Goal: Navigation & Orientation: Find specific page/section

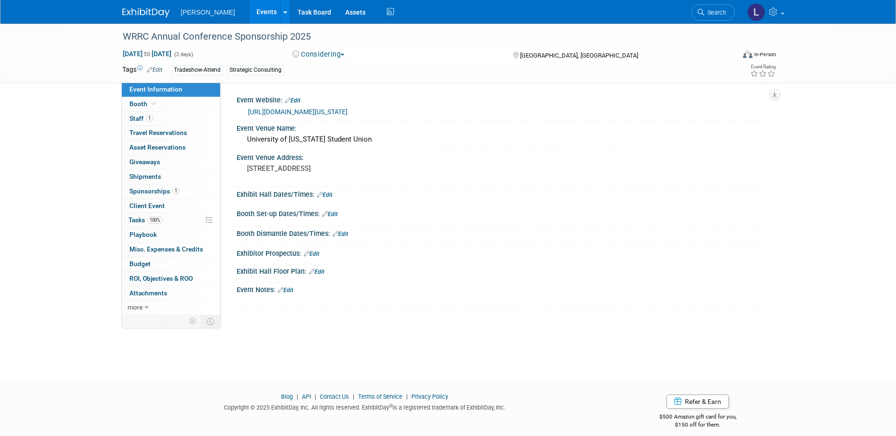
click at [249, 9] on link "Events" at bounding box center [266, 12] width 34 height 24
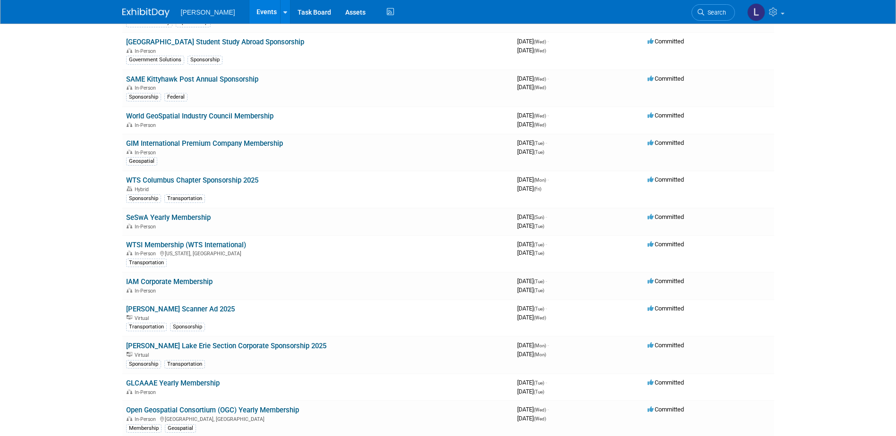
scroll to position [1117, 0]
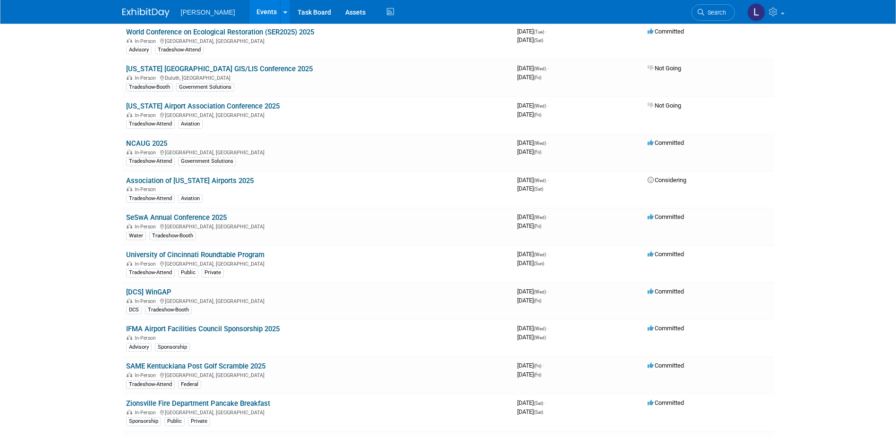
click at [217, 218] on link "SeSwA Annual Conference 2025" at bounding box center [176, 217] width 101 height 8
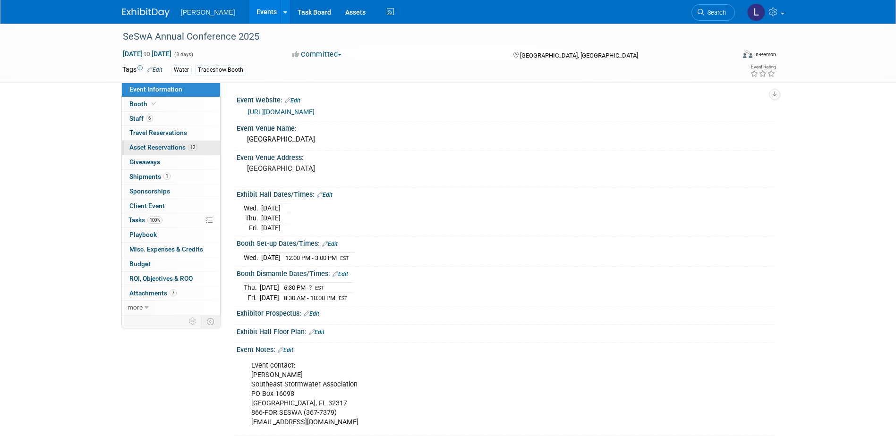
click at [167, 150] on span "Asset Reservations 12" at bounding box center [163, 148] width 68 height 8
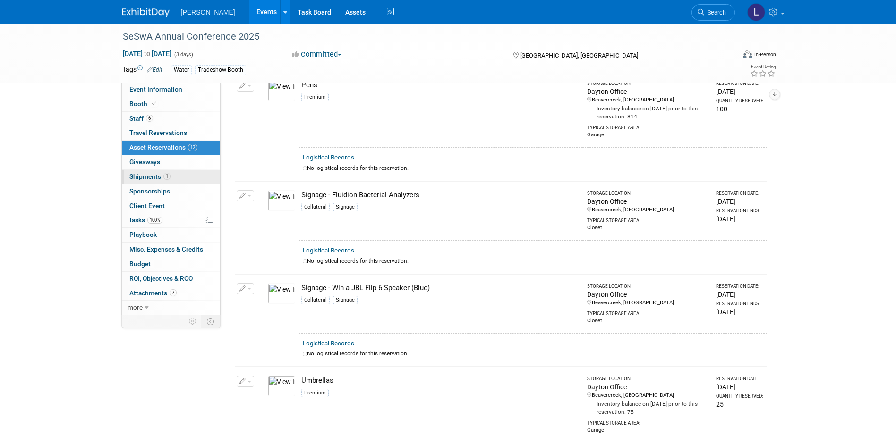
scroll to position [1039, 0]
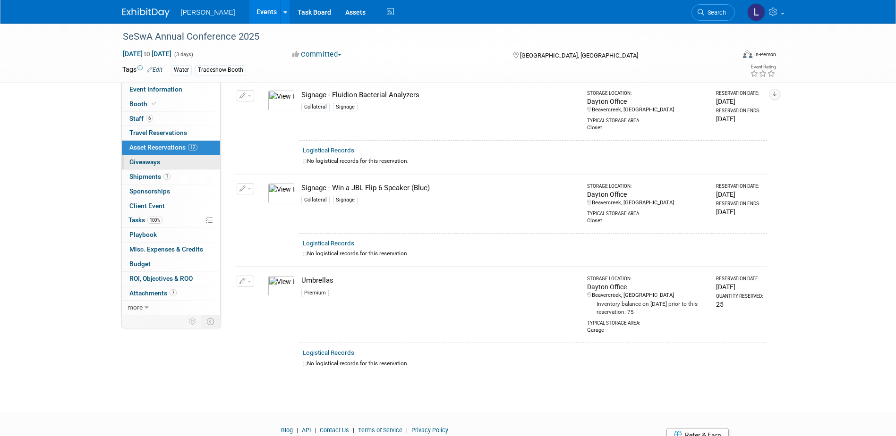
click at [165, 162] on link "0 Giveaways 0" at bounding box center [171, 162] width 98 height 14
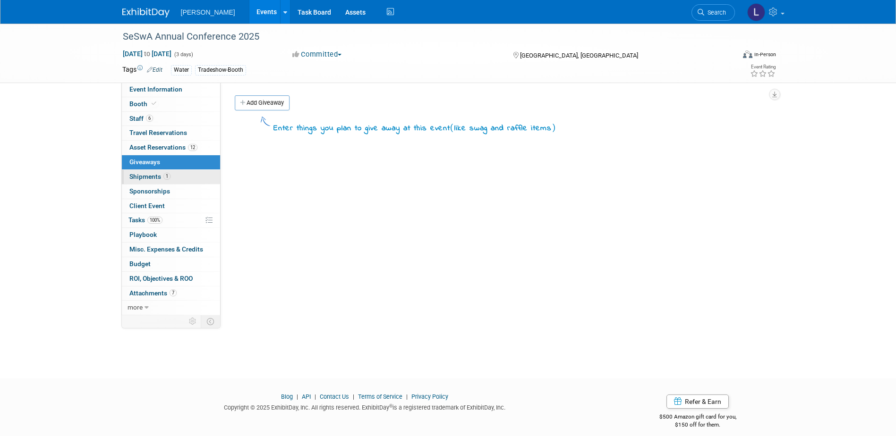
click at [170, 179] on link "1 Shipments 1" at bounding box center [171, 177] width 98 height 14
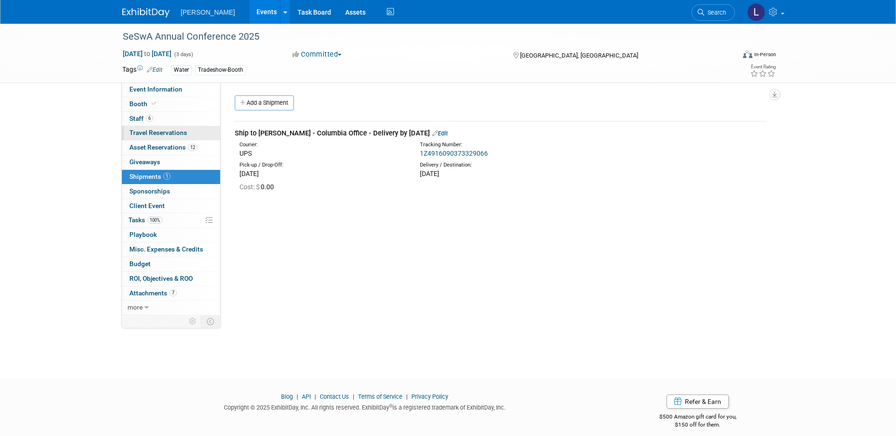
click at [191, 134] on link "0 Travel Reservations 0" at bounding box center [171, 133] width 98 height 14
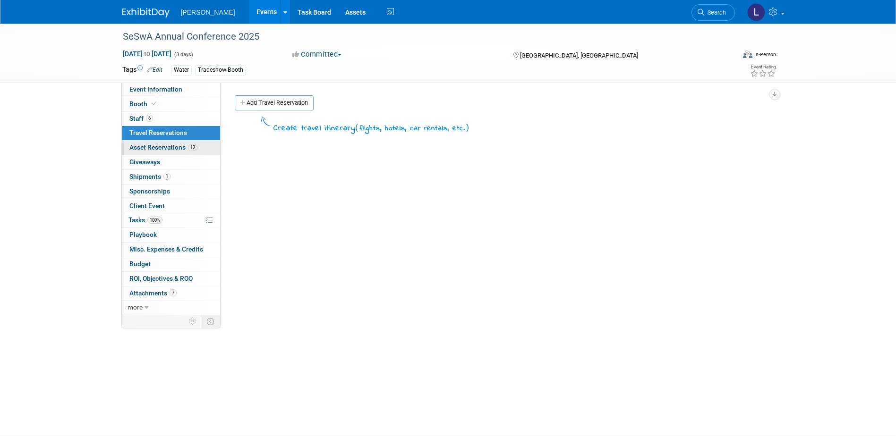
click at [175, 152] on link "12 Asset Reservations 12" at bounding box center [171, 148] width 98 height 14
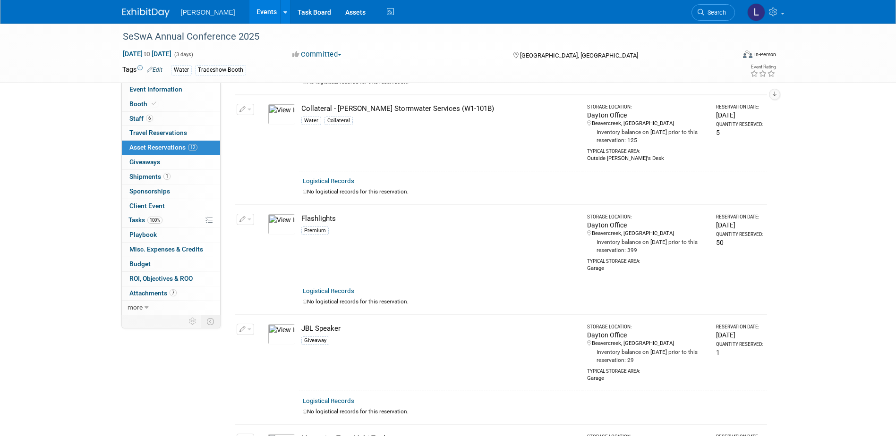
scroll to position [414, 0]
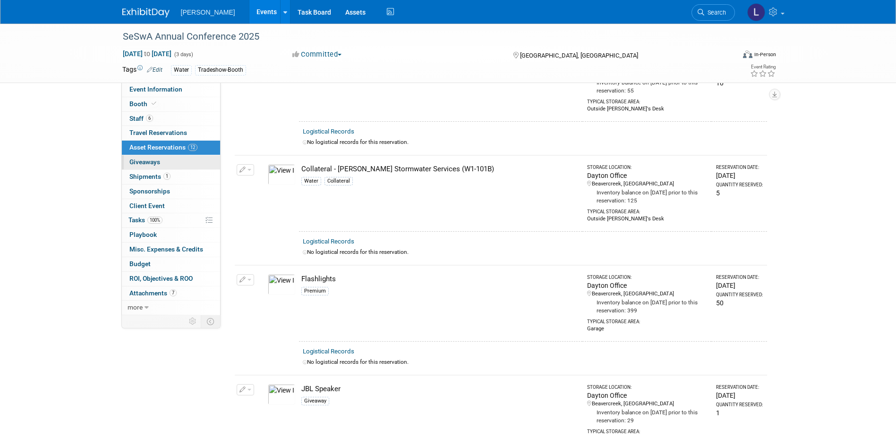
click at [178, 167] on link "0 Giveaways 0" at bounding box center [171, 162] width 98 height 14
